Goal: Information Seeking & Learning: Learn about a topic

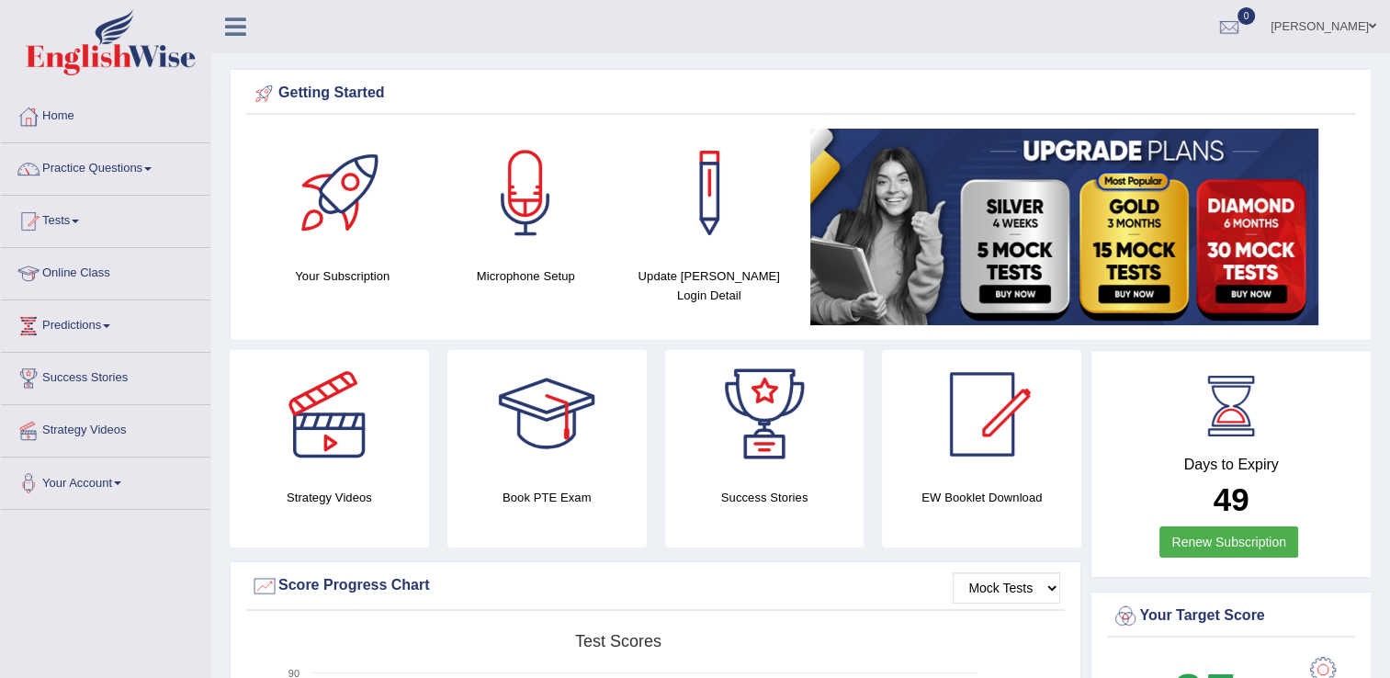
click at [58, 270] on link "Online Class" at bounding box center [105, 271] width 209 height 46
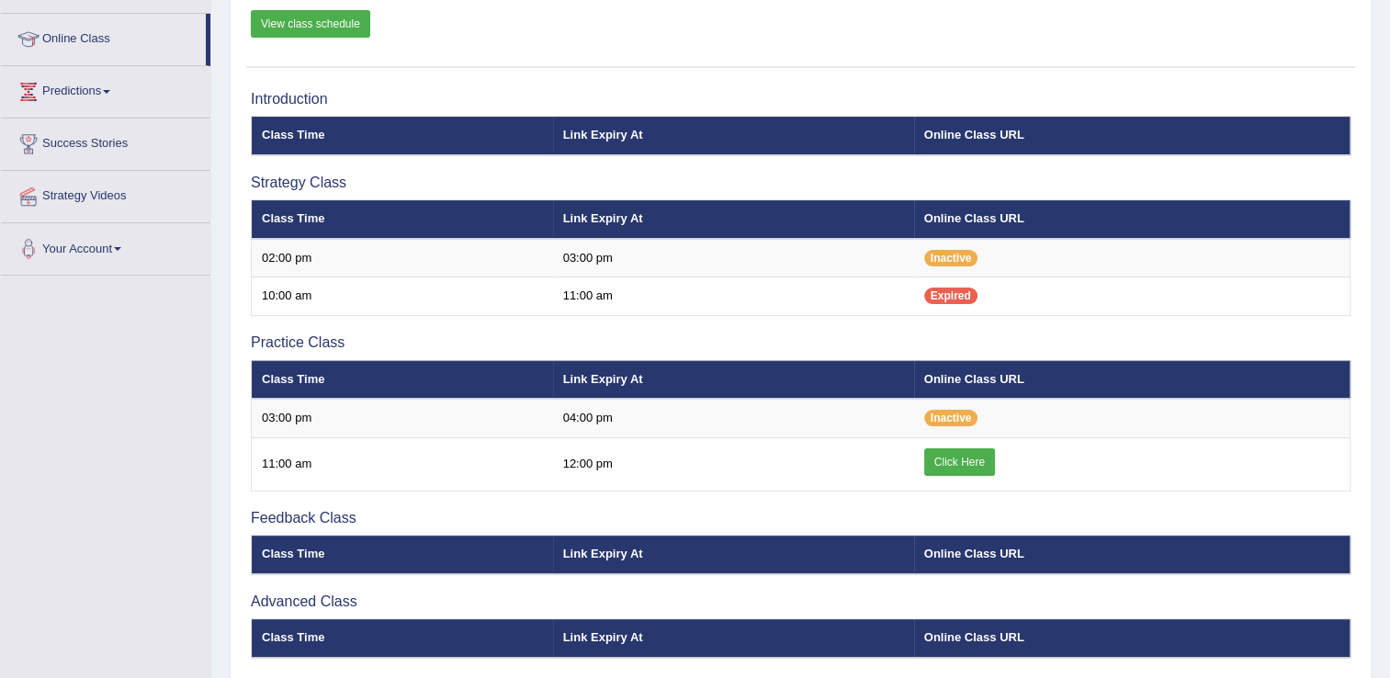
scroll to position [204, 0]
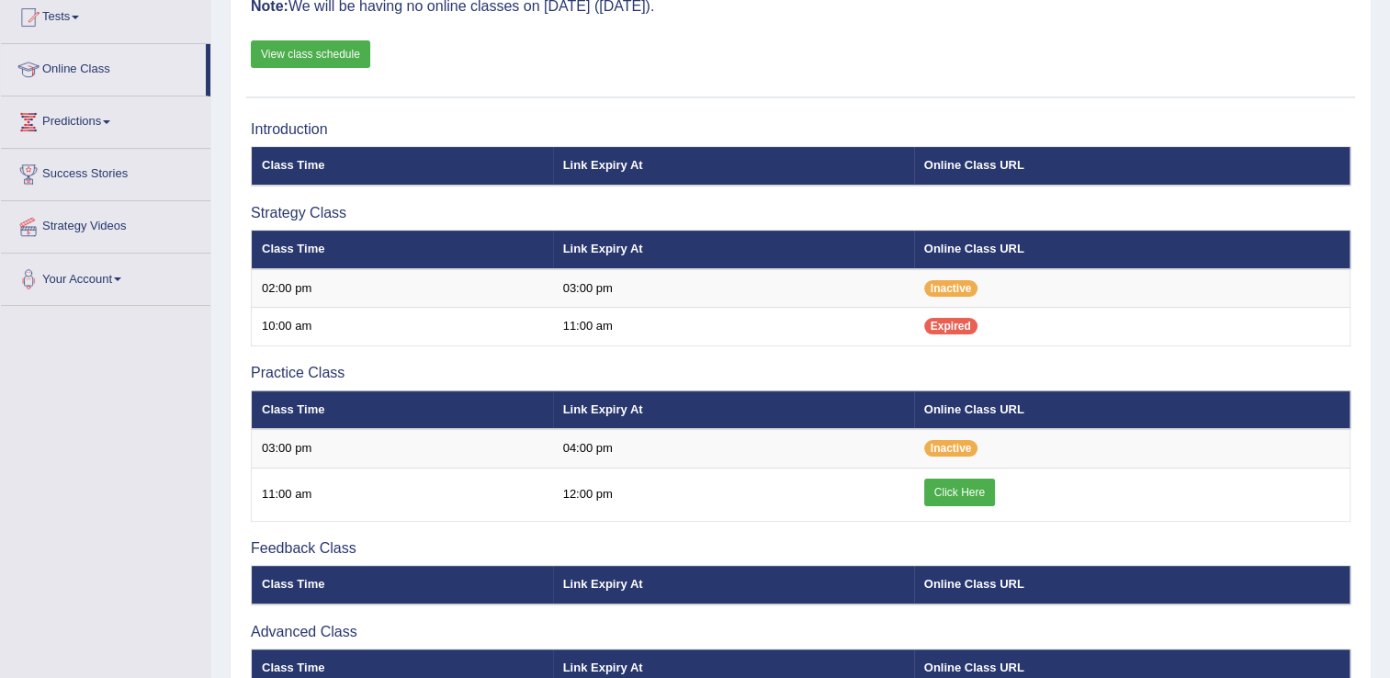
click at [316, 46] on link "View class schedule" at bounding box center [310, 54] width 119 height 28
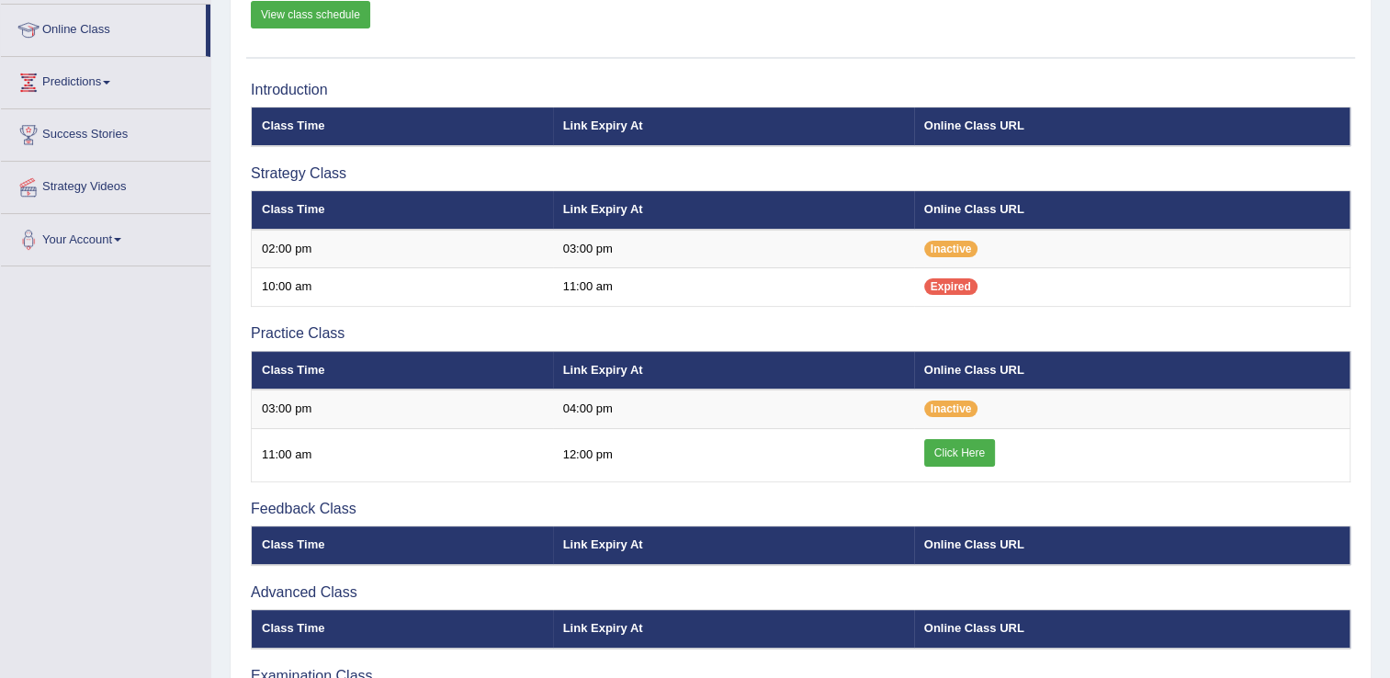
scroll to position [296, 0]
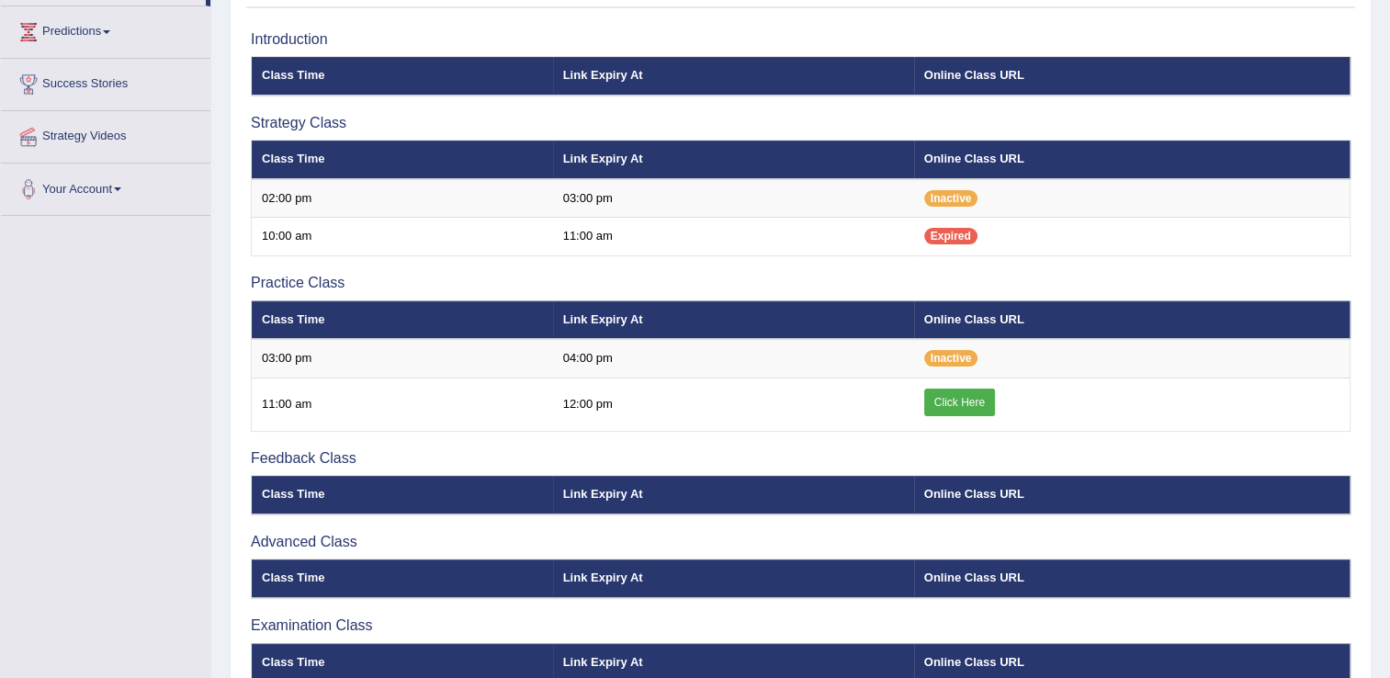
scroll to position [296, 0]
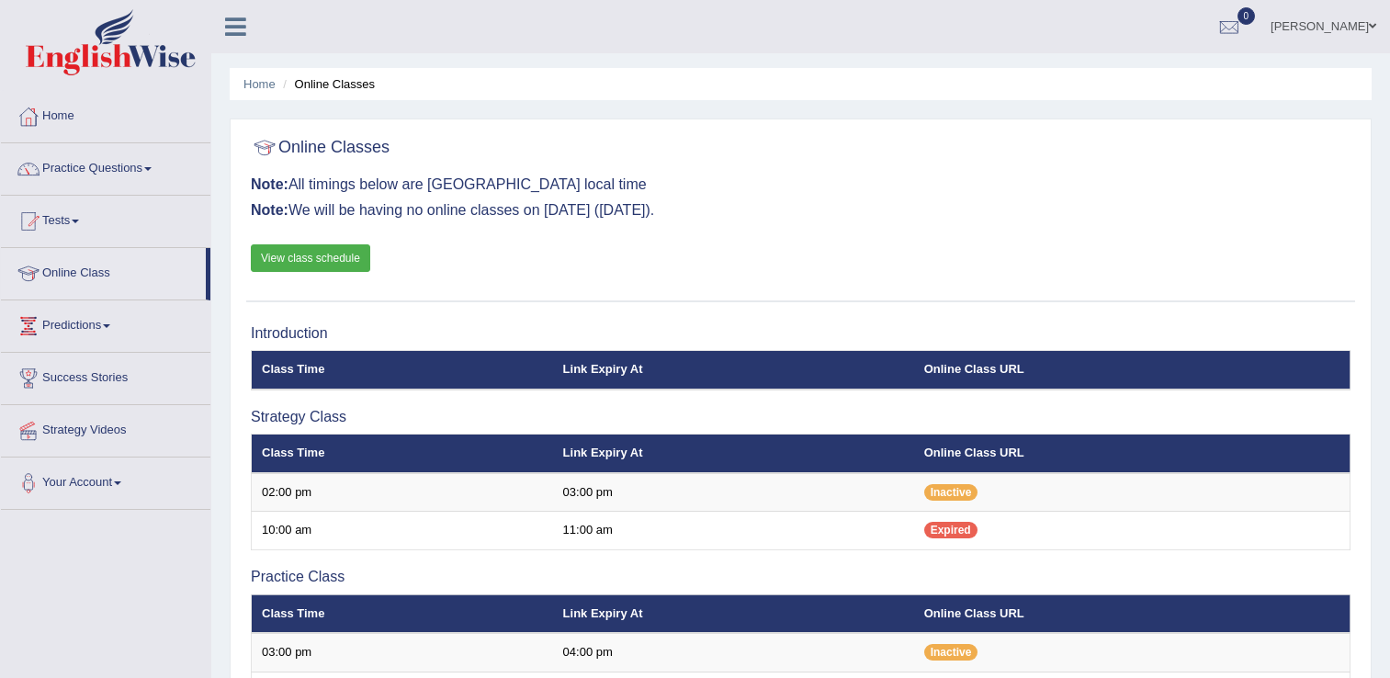
scroll to position [296, 0]
